Goal: Transaction & Acquisition: Book appointment/travel/reservation

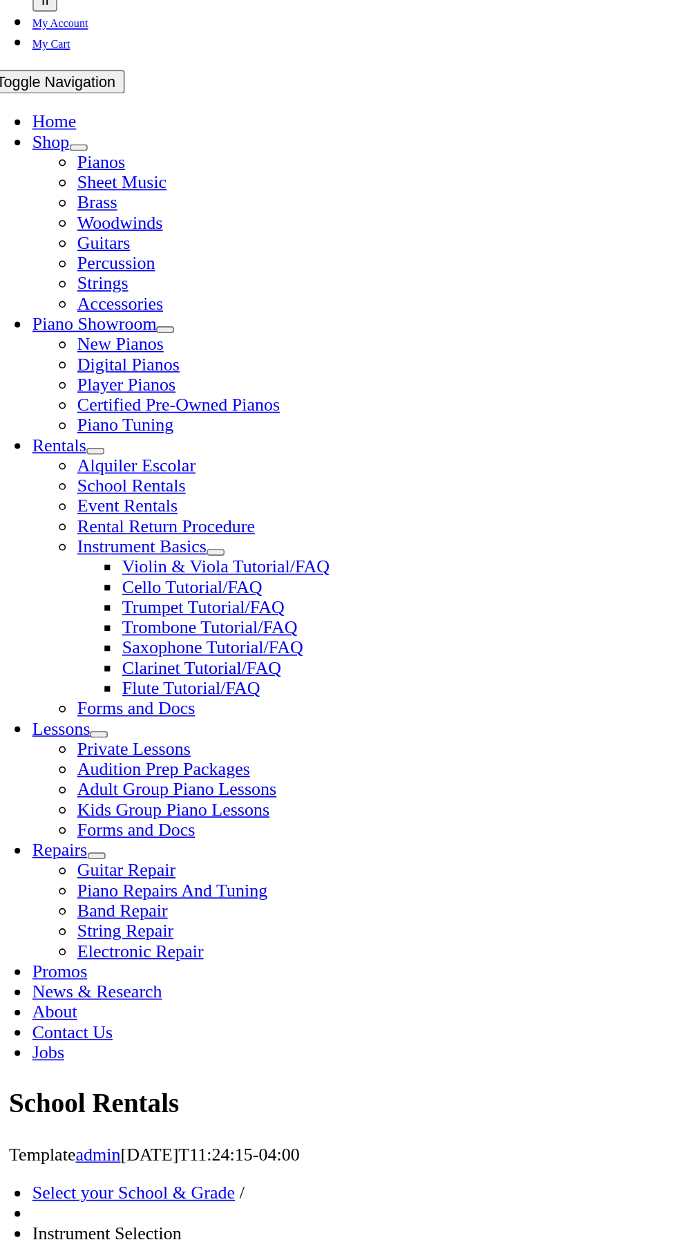
scroll to position [74, 0]
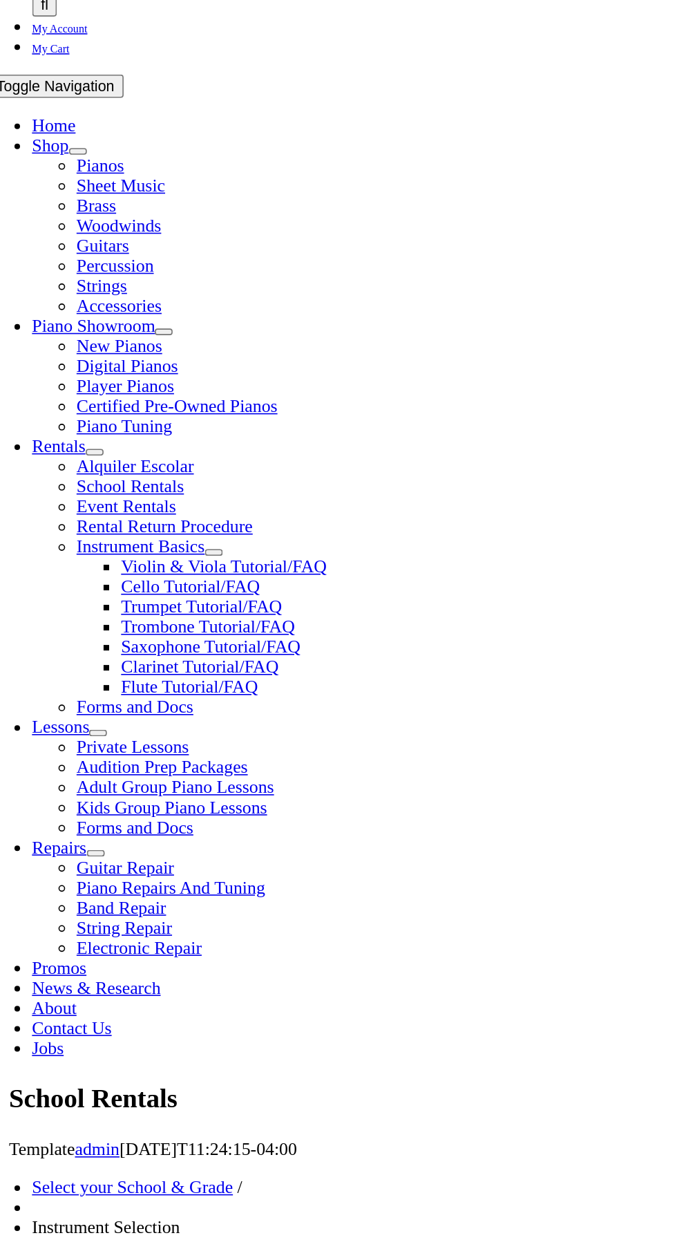
click at [92, 1109] on h2 "Rental Info" at bounding box center [338, 1119] width 693 height 21
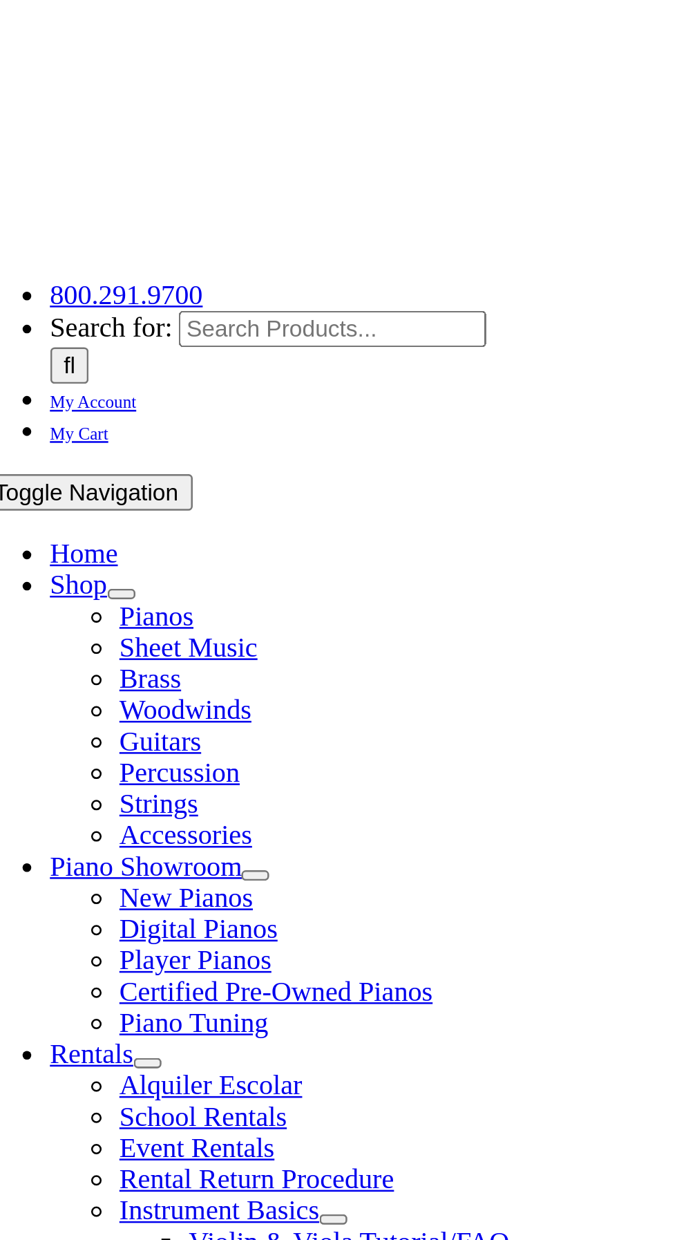
scroll to position [6, 0]
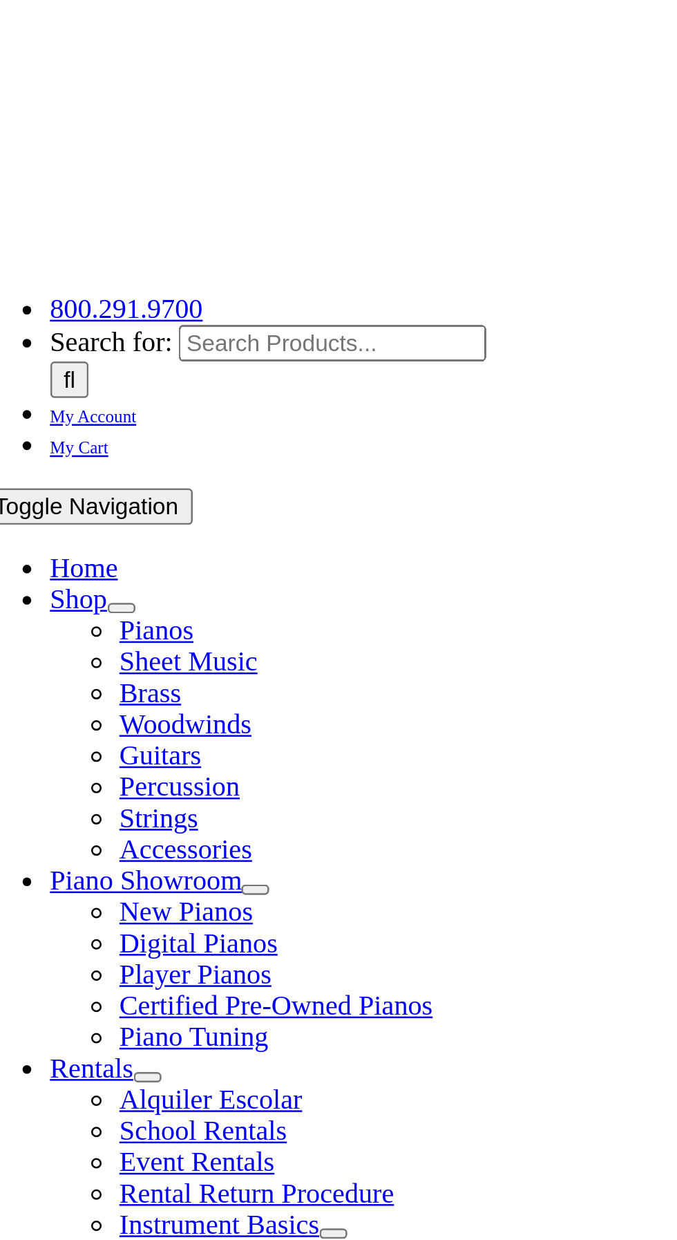
click at [57, 1148] on input "<< Back" at bounding box center [42, 1155] width 45 height 15
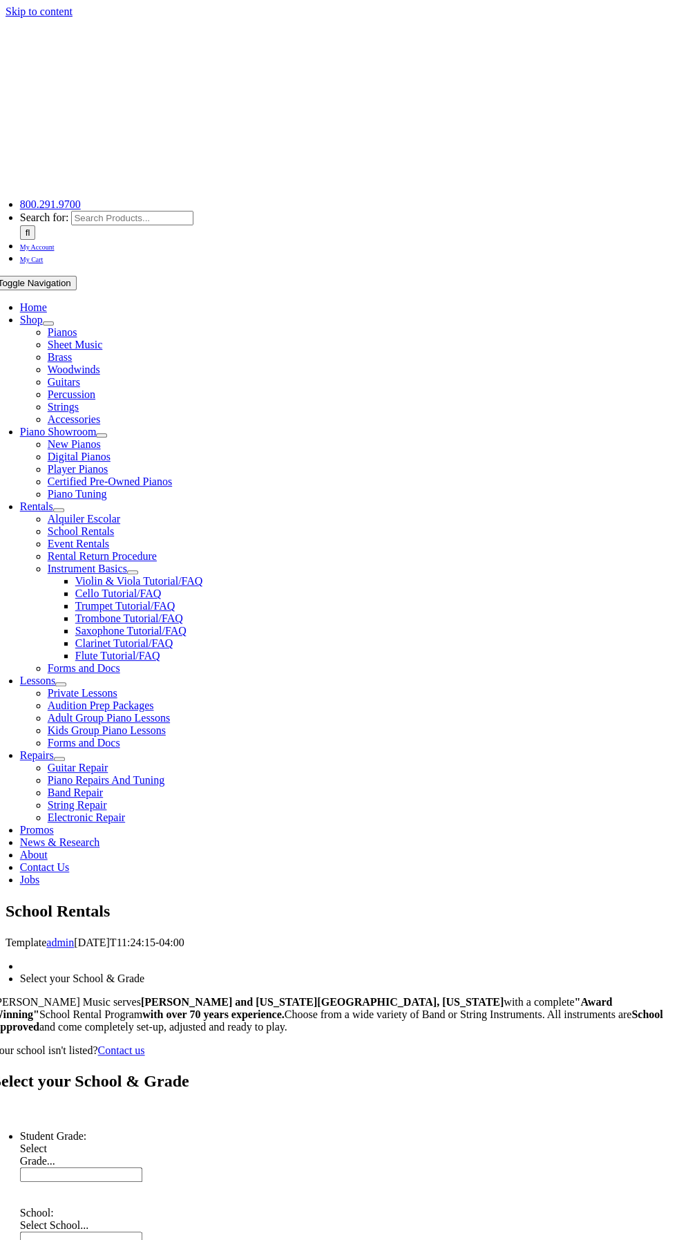
click at [55, 1142] on span "Select Grade..." at bounding box center [37, 1154] width 35 height 24
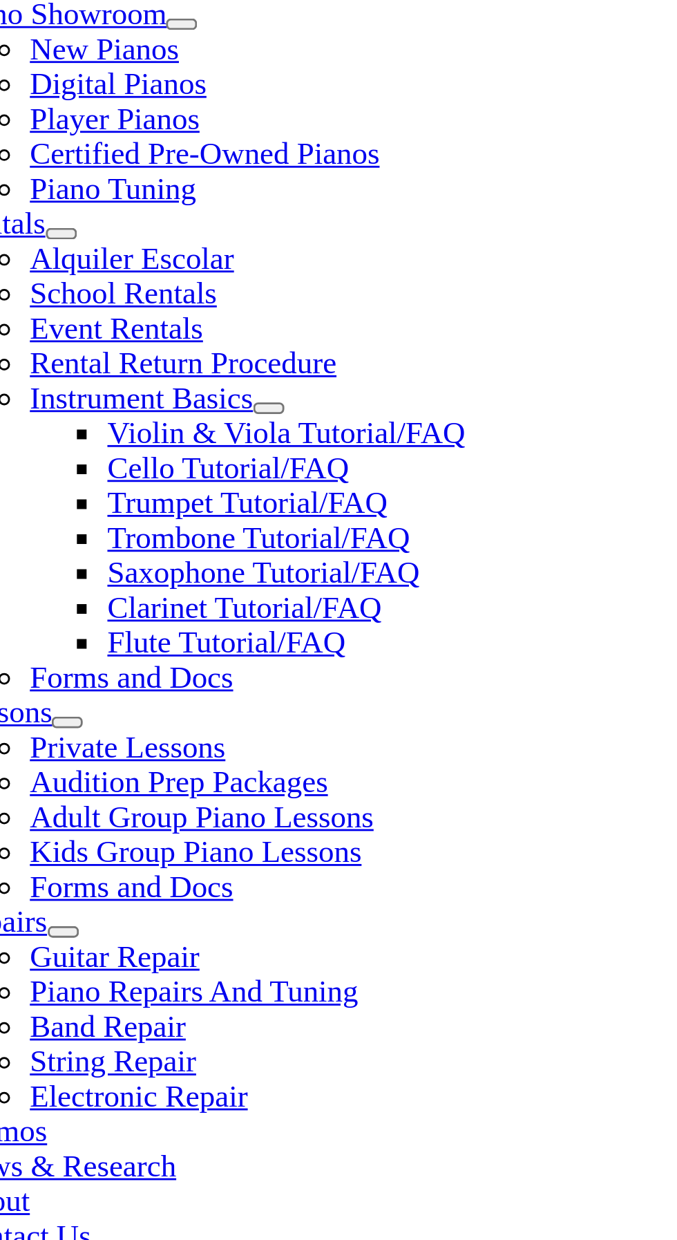
scroll to position [61, 0]
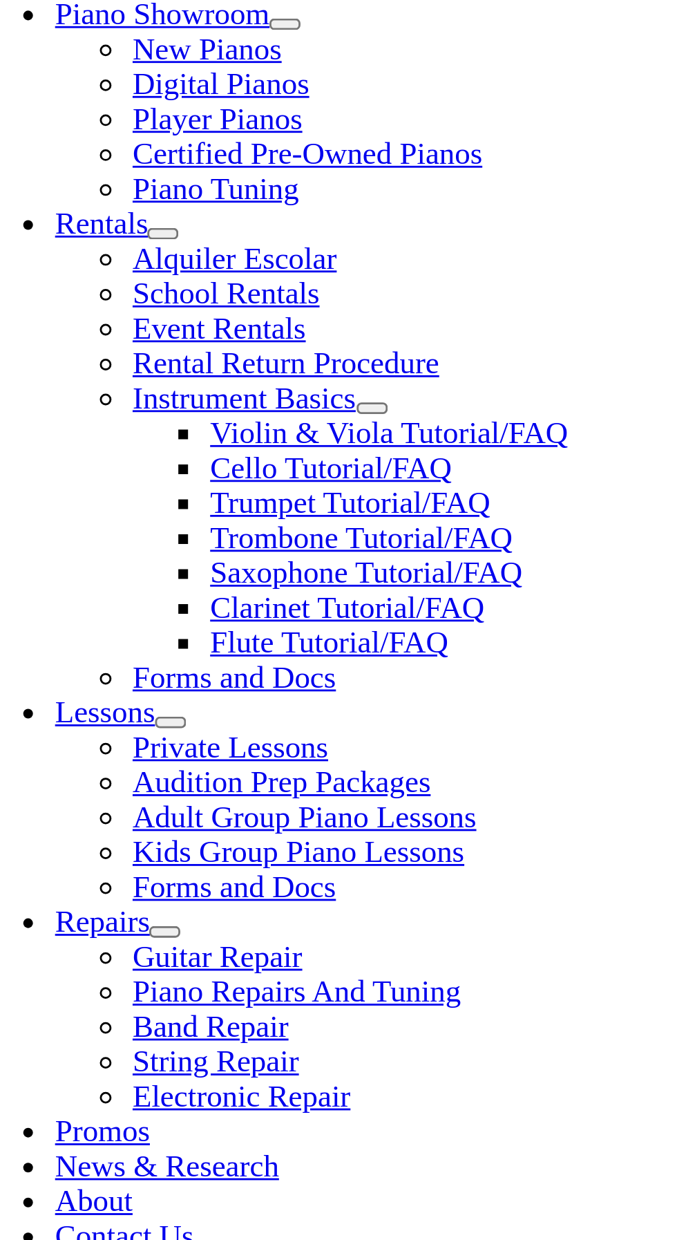
click at [176, 1239] on li "Continue >>" at bounding box center [177, 1260] width 334 height 32
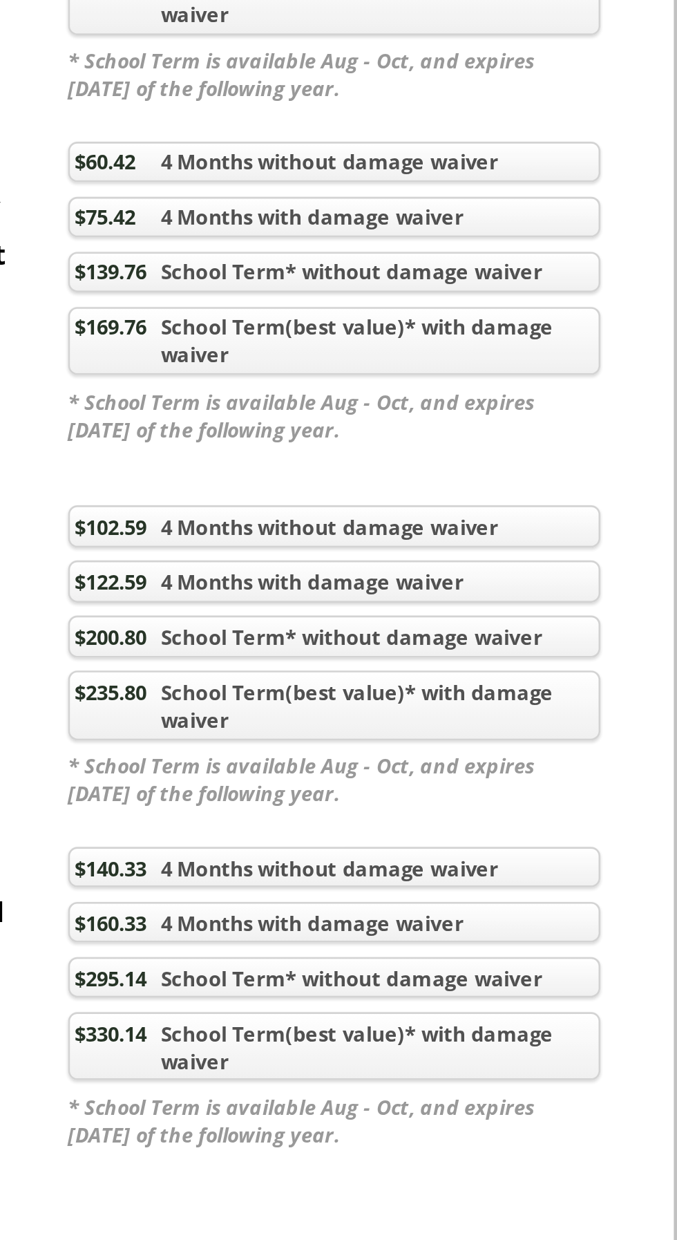
scroll to position [732, 0]
